Goal: Check status

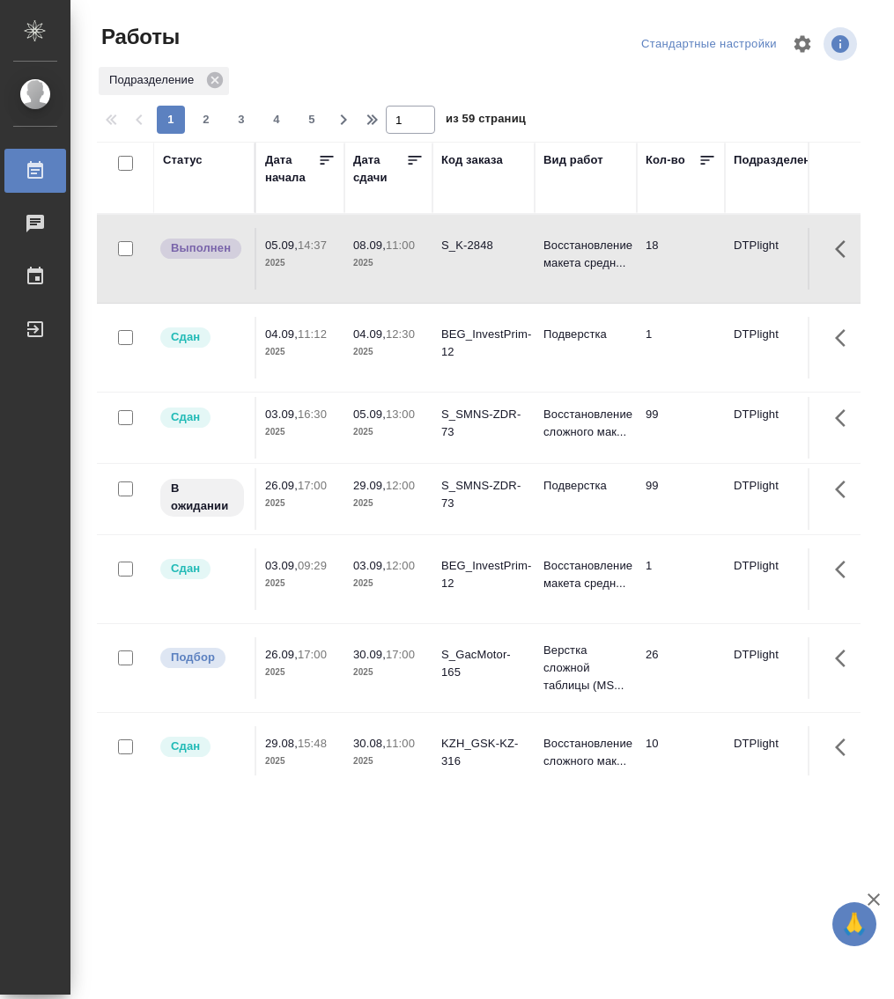
click at [174, 160] on div "Статус" at bounding box center [183, 160] width 40 height 18
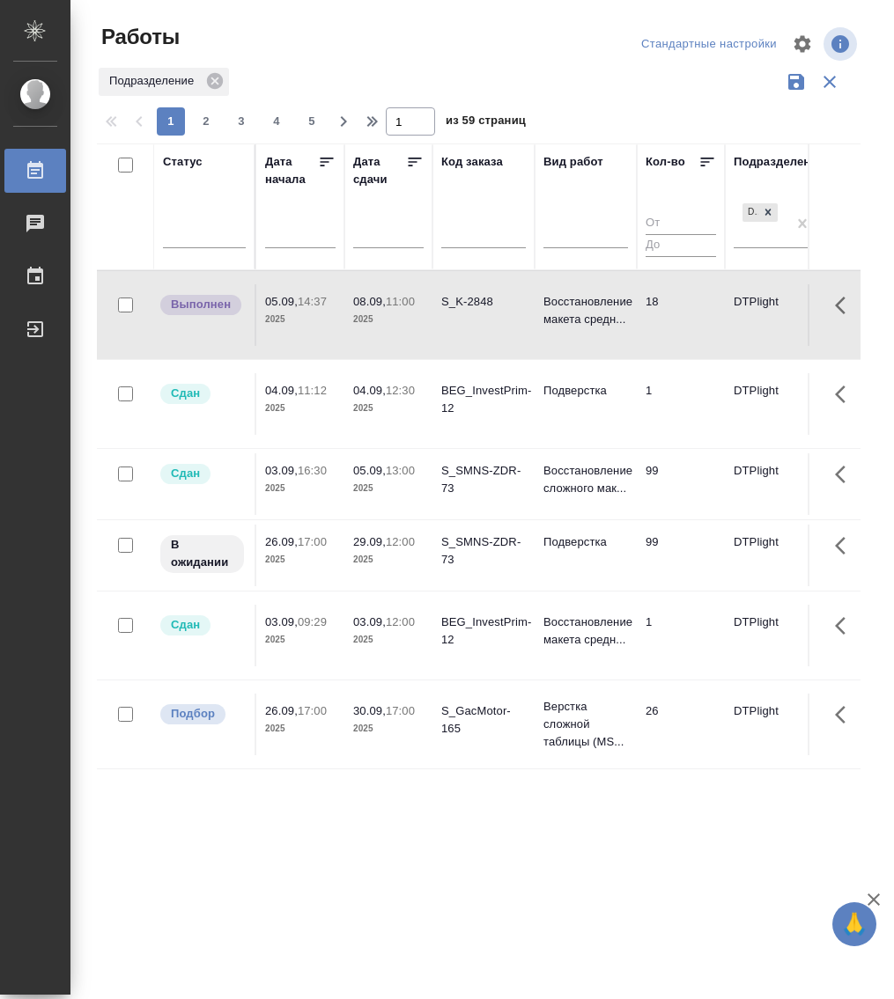
click at [205, 248] on div at bounding box center [204, 238] width 83 height 46
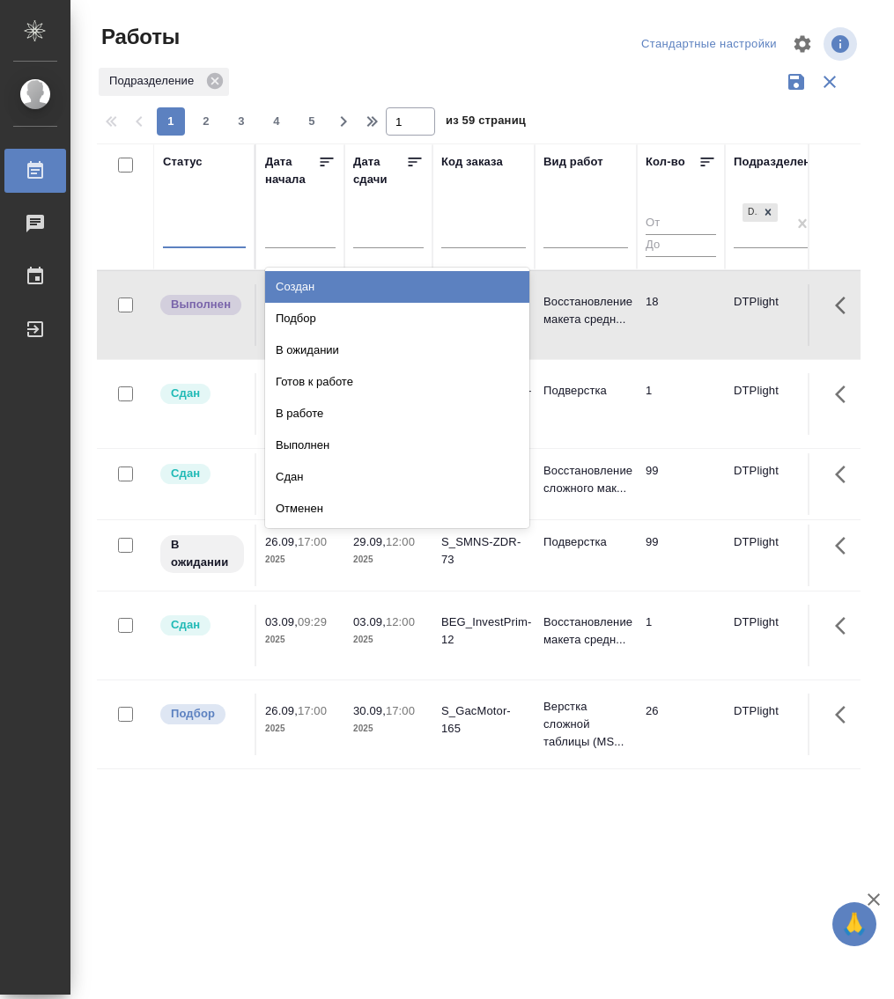
click at [208, 243] on div at bounding box center [204, 231] width 83 height 33
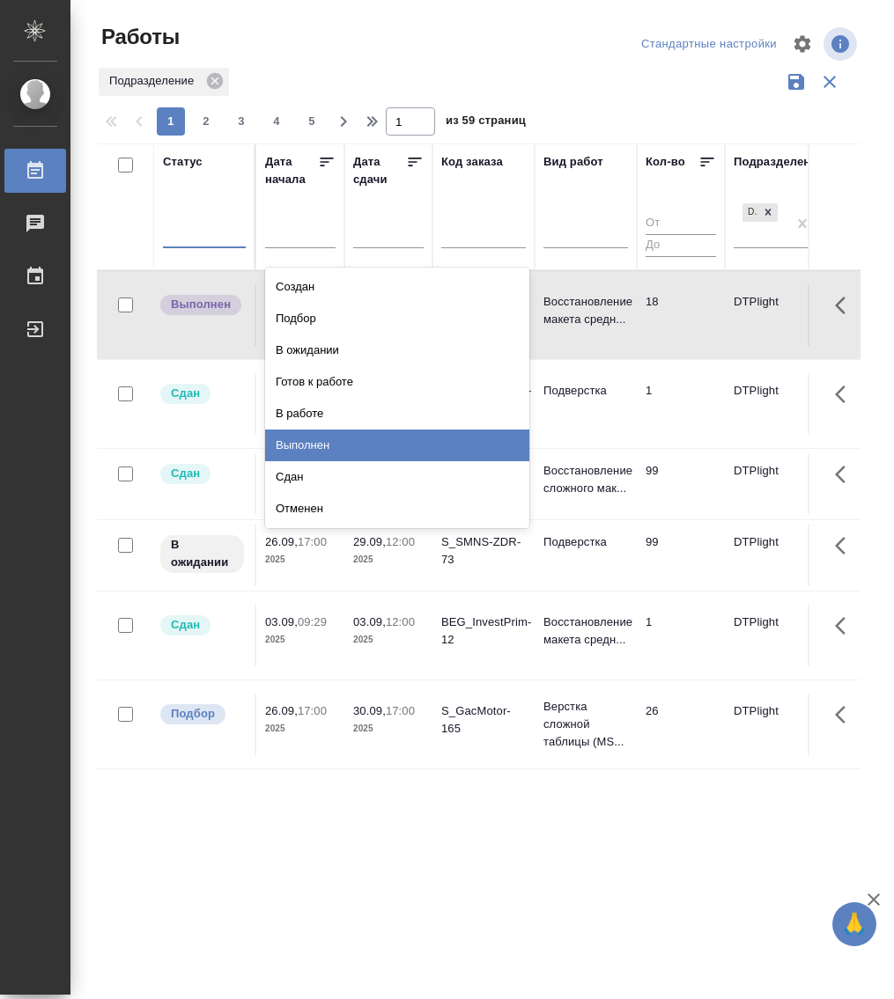
click at [338, 435] on div "Выполнен" at bounding box center [397, 446] width 264 height 32
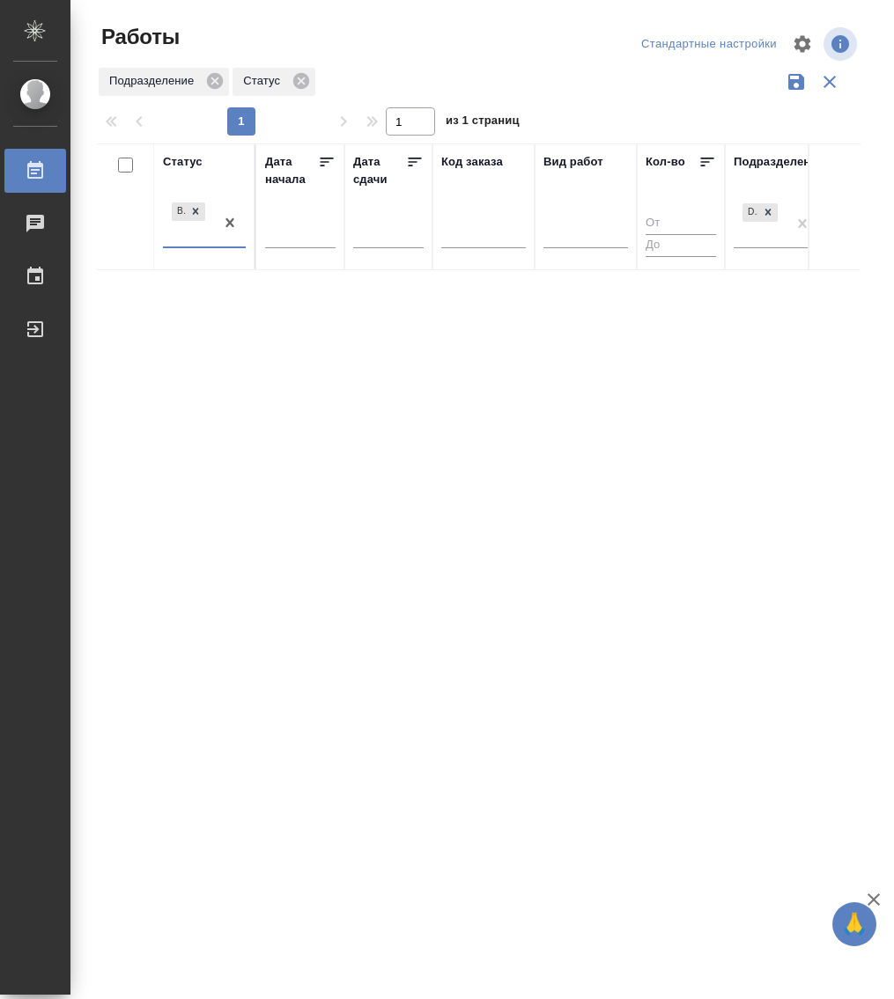
click at [196, 246] on div "Выполнен" at bounding box center [188, 223] width 51 height 48
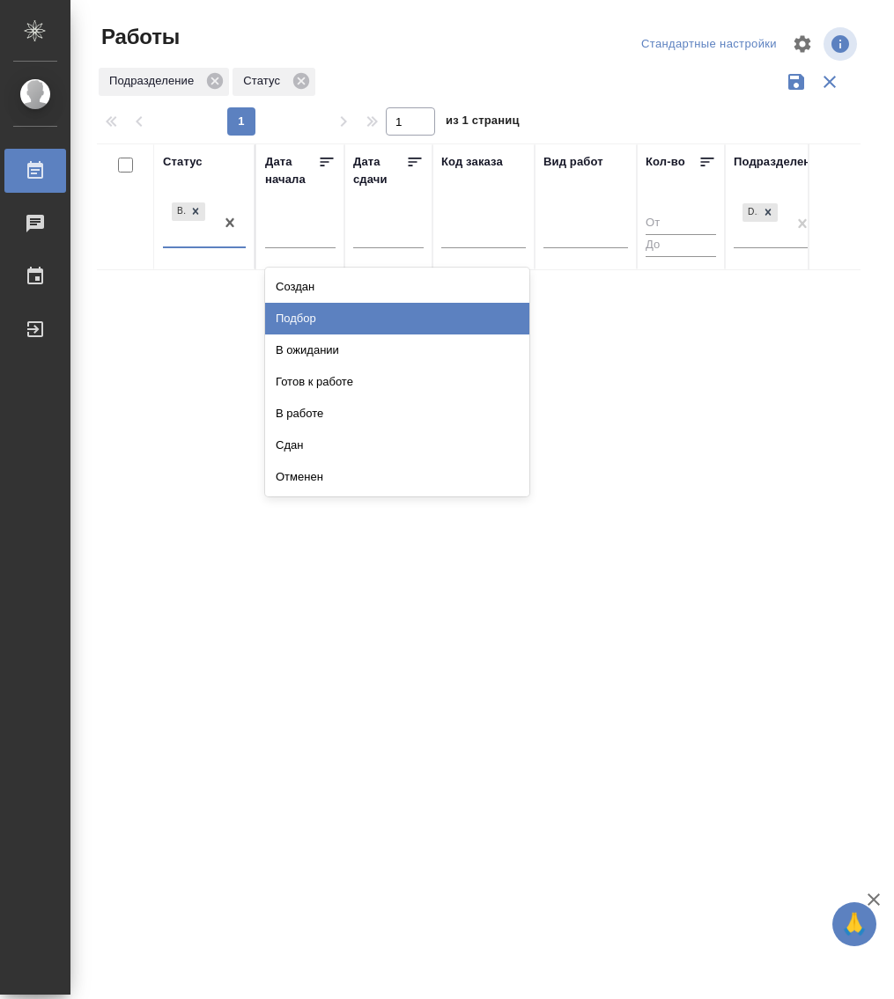
click at [298, 310] on div "Подбор" at bounding box center [397, 319] width 264 height 32
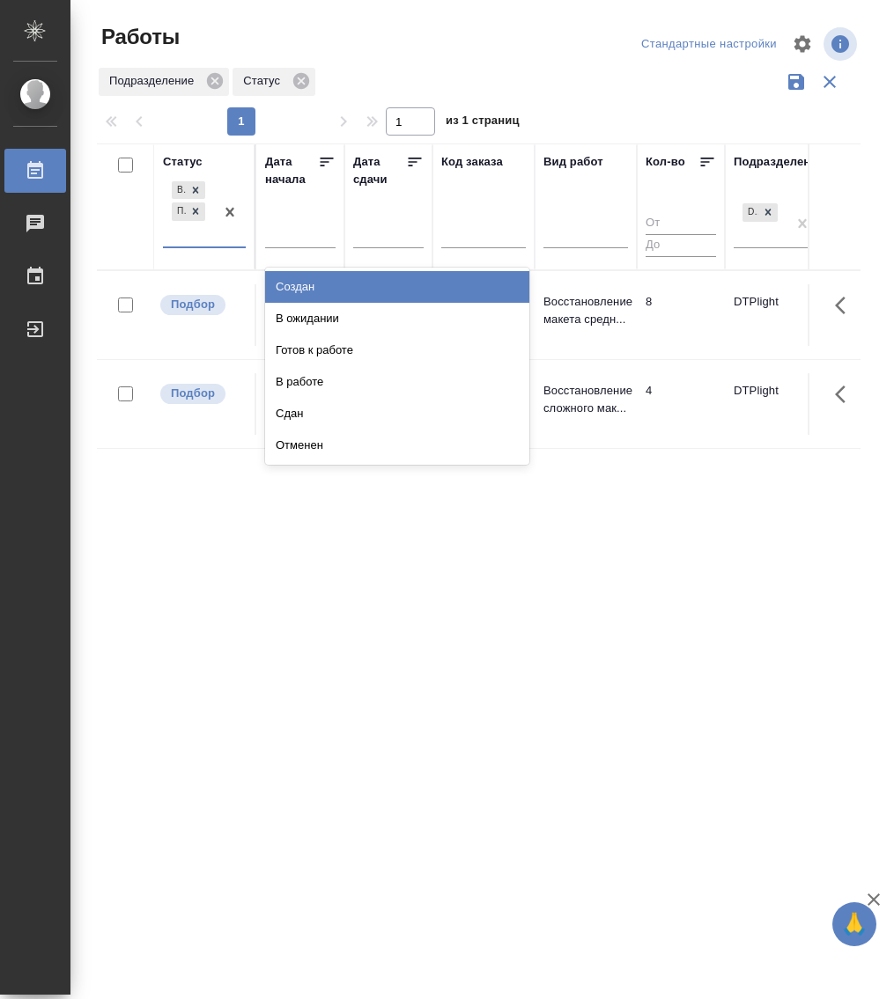
click at [193, 244] on div "Выполнен Подбор" at bounding box center [188, 212] width 51 height 69
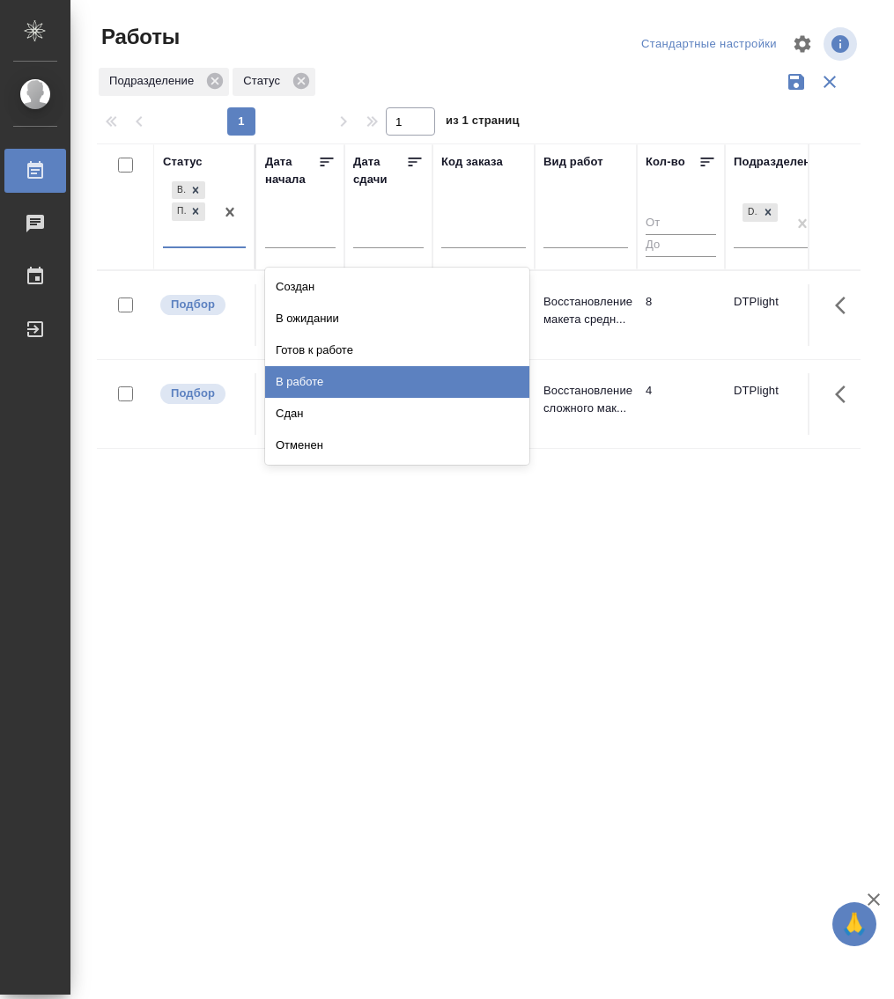
click at [344, 374] on div "В работе" at bounding box center [397, 382] width 264 height 32
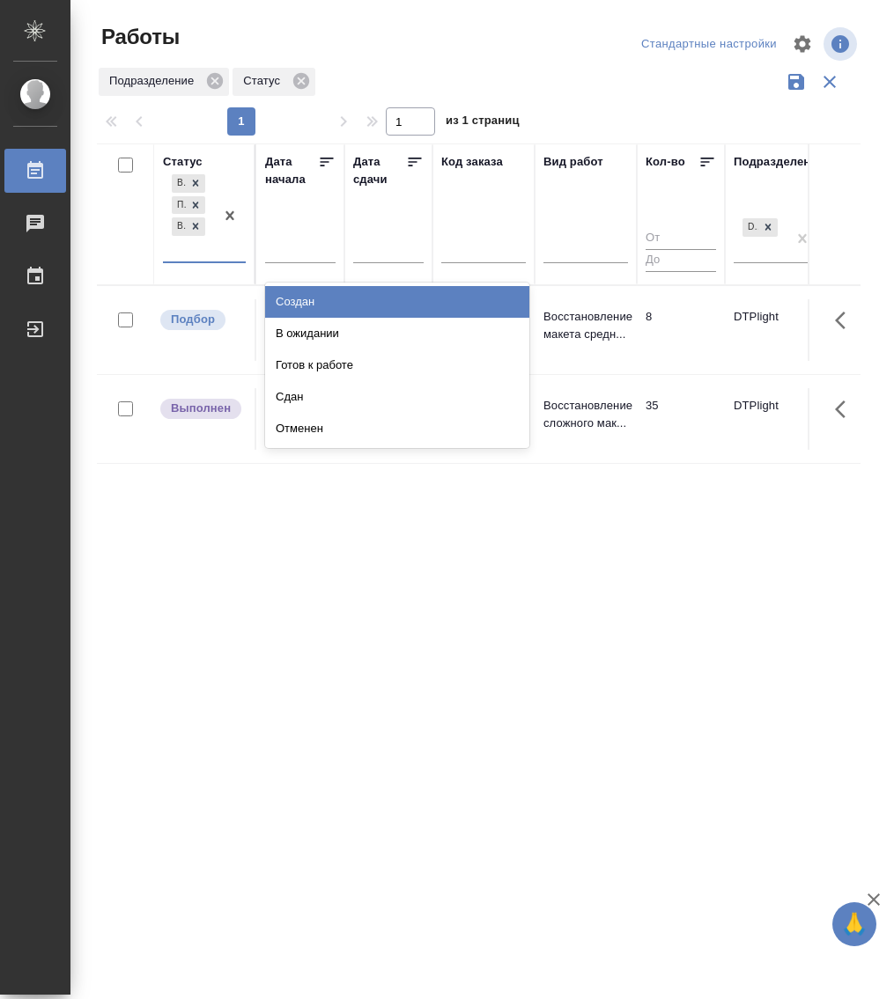
click at [204, 259] on div "Выполнен Подбор В работе" at bounding box center [188, 216] width 51 height 91
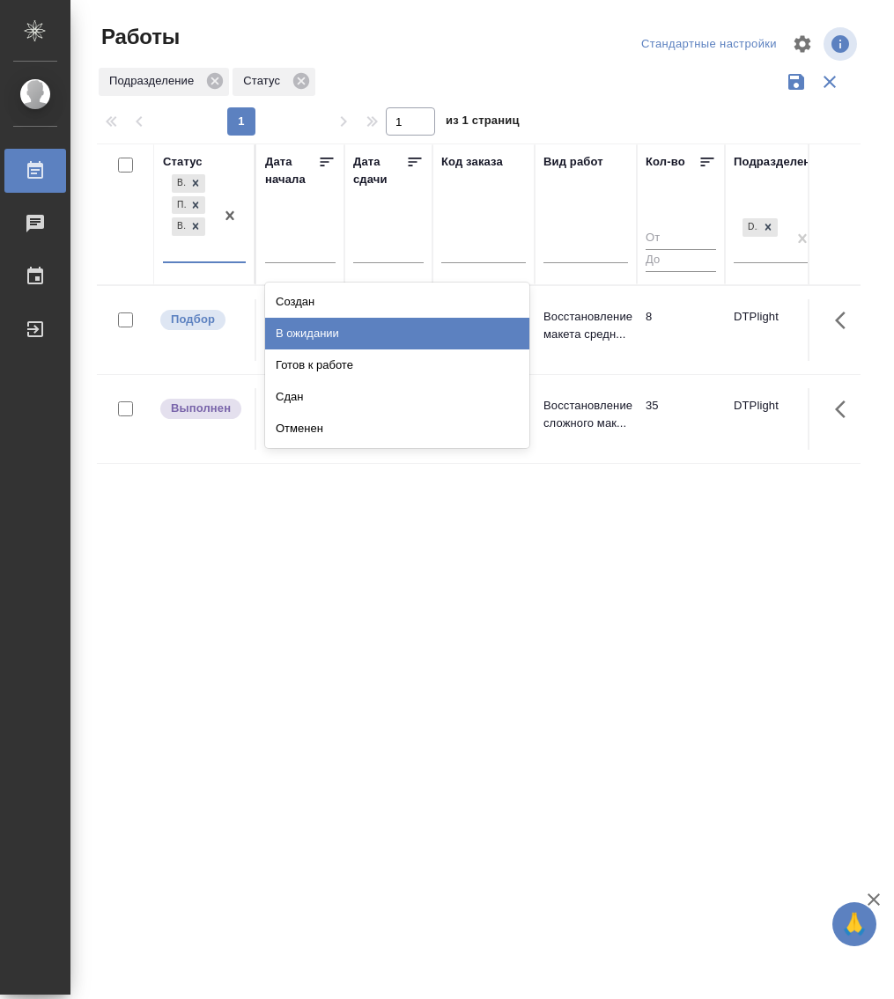
click at [335, 333] on div "В ожидании" at bounding box center [397, 334] width 264 height 32
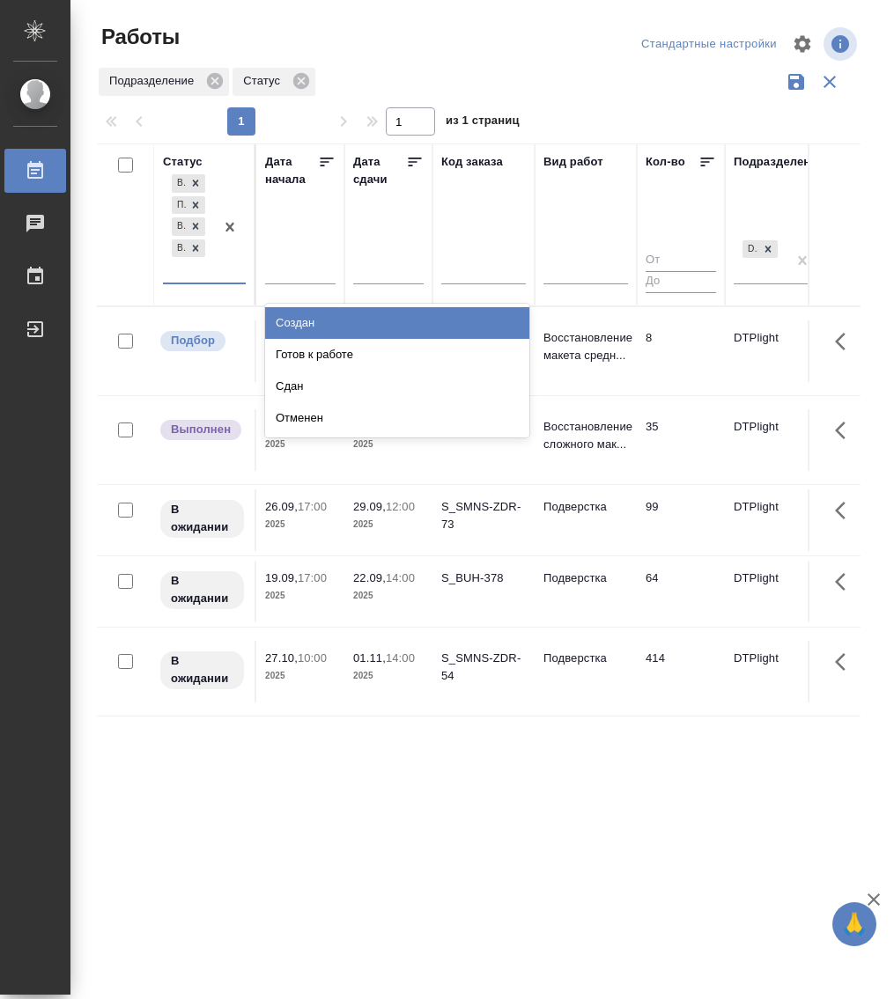
click at [206, 282] on div "Выполнен Подбор В работе В ожидании" at bounding box center [188, 227] width 51 height 112
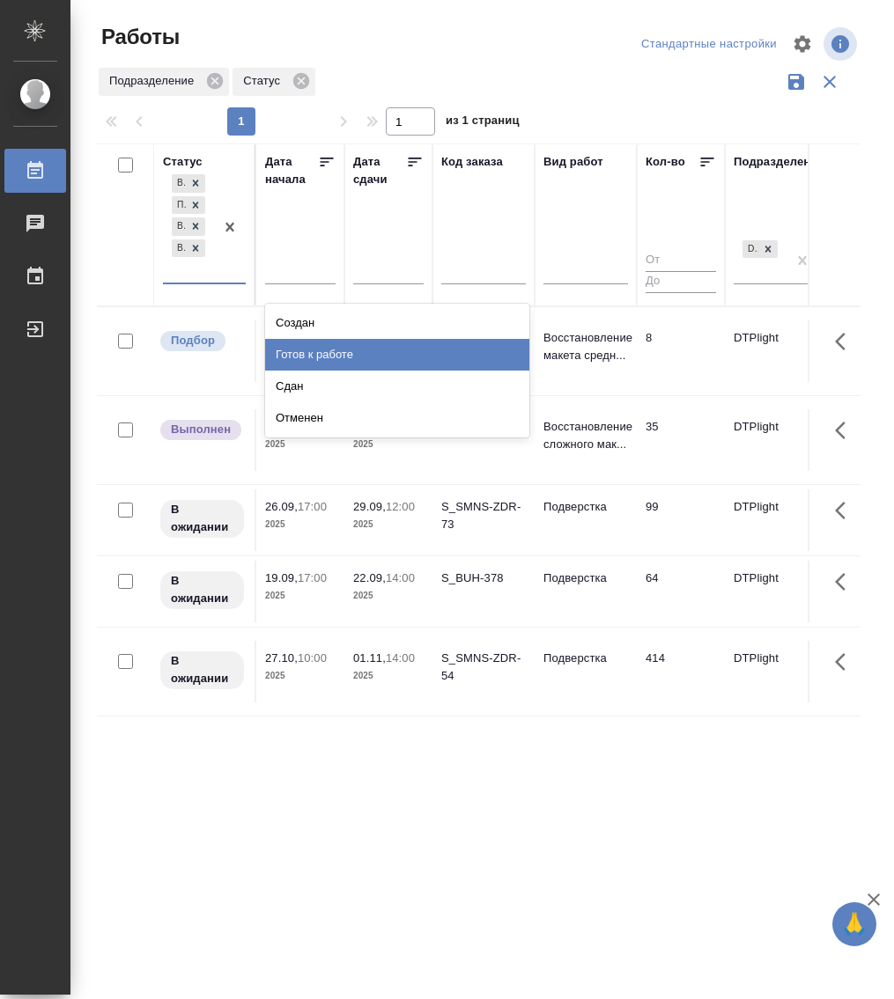
click at [330, 355] on div "Готов к работе" at bounding box center [397, 355] width 264 height 32
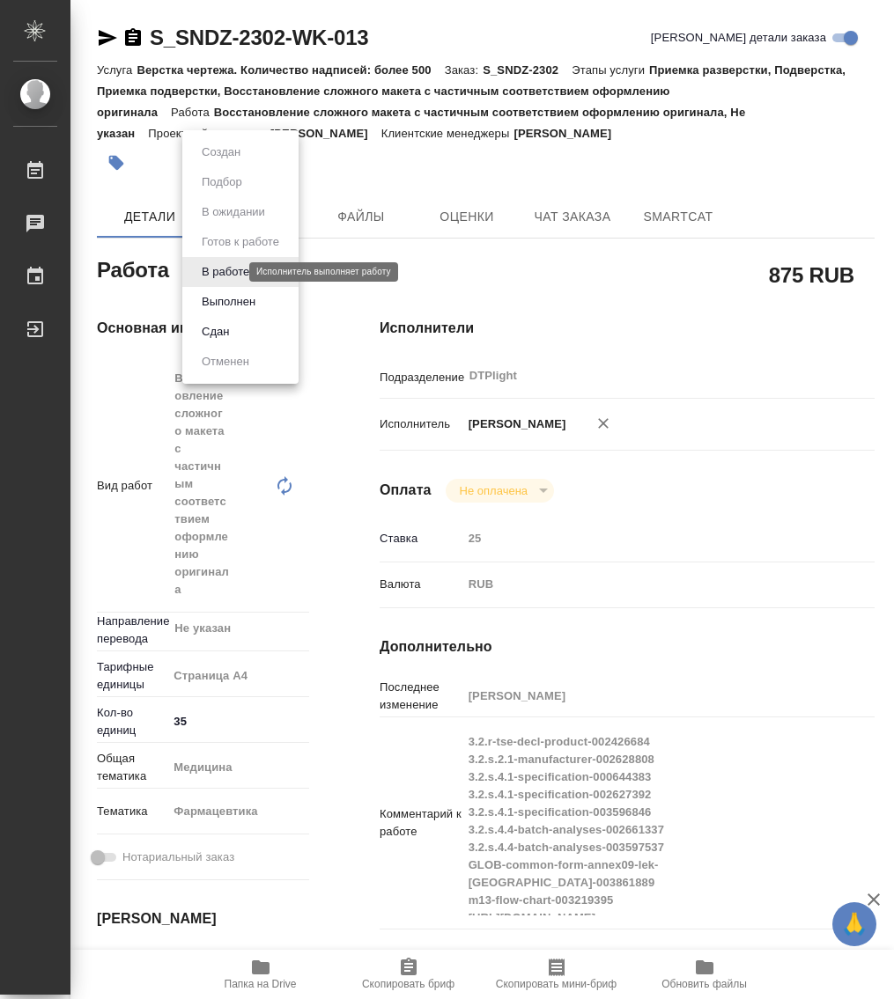
click at [234, 267] on body "🙏 .cls-1 fill:#fff; AWATERA Работы Чаты График Выйти S_SNDZ-2302-WK-013 Кратко …" at bounding box center [447, 499] width 894 height 999
click at [238, 306] on button "Выполнен" at bounding box center [228, 301] width 64 height 19
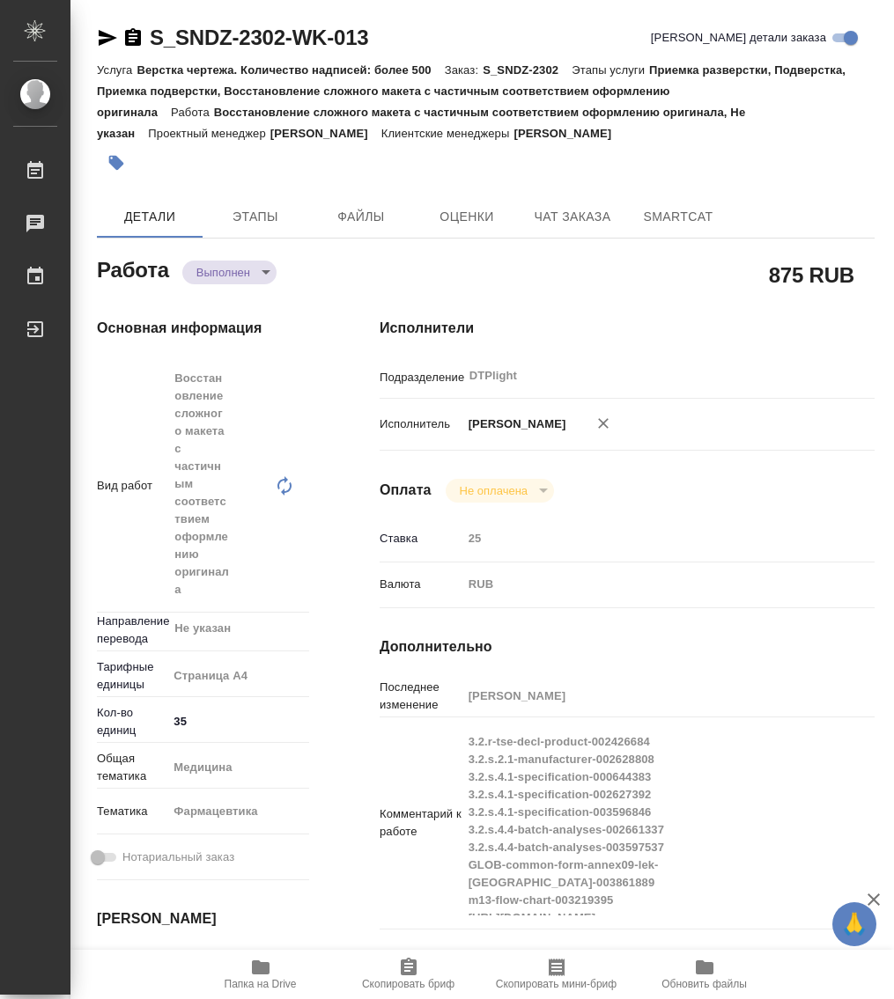
type textarea "x"
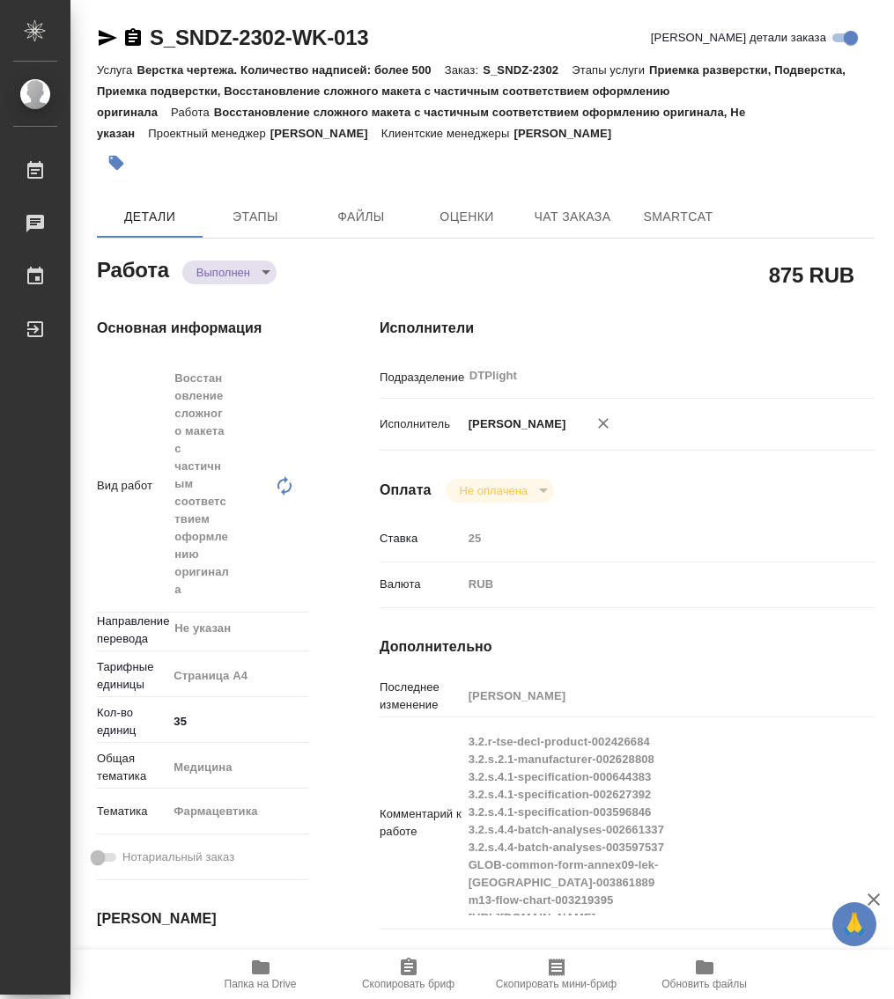
type textarea "x"
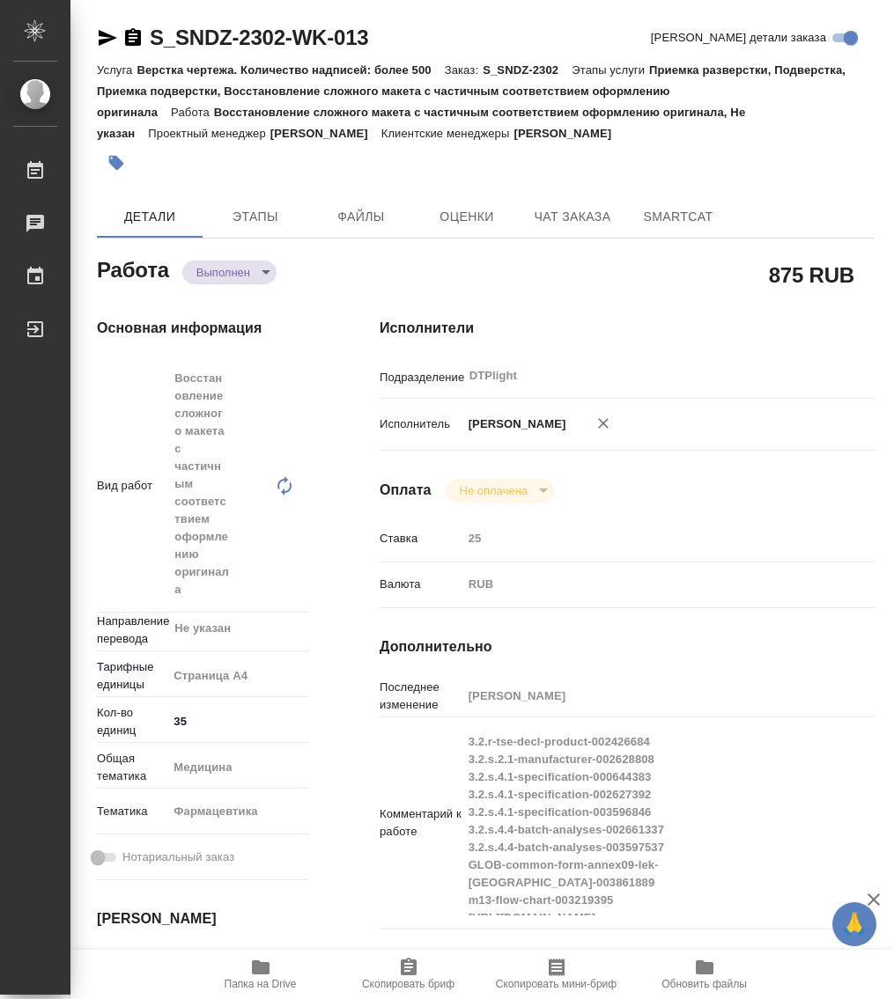
type textarea "x"
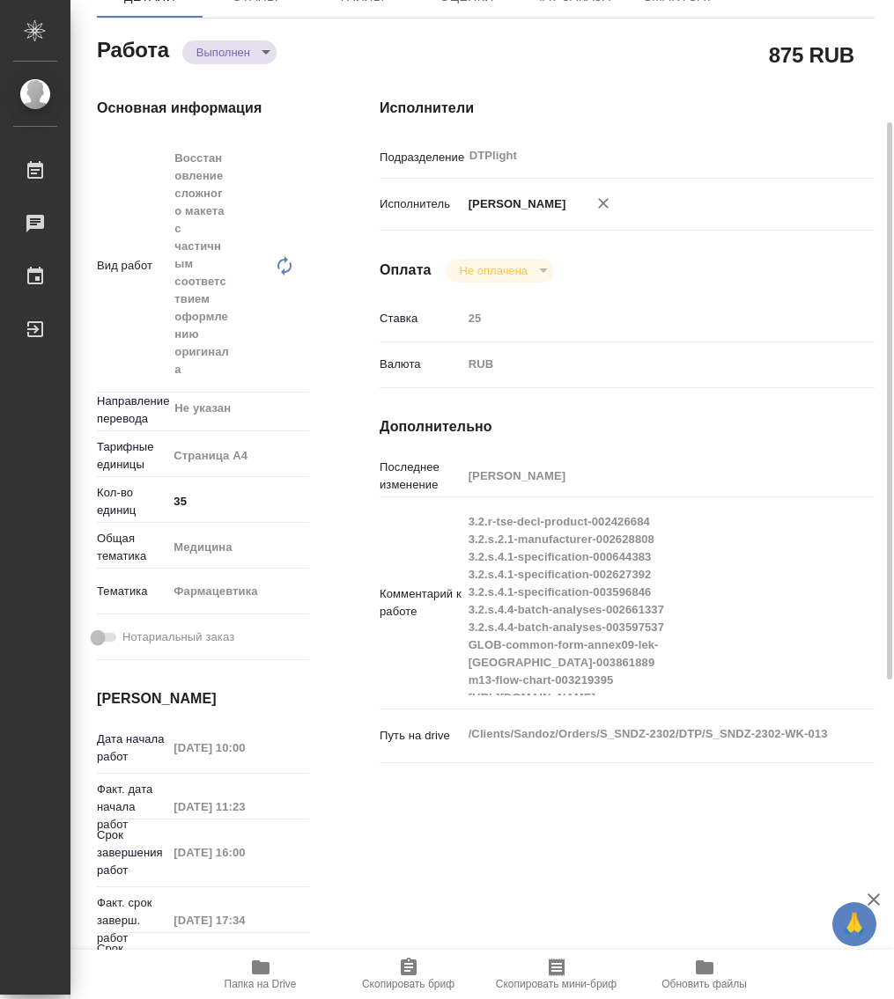
scroll to position [660, 0]
